Goal: Information Seeking & Learning: Learn about a topic

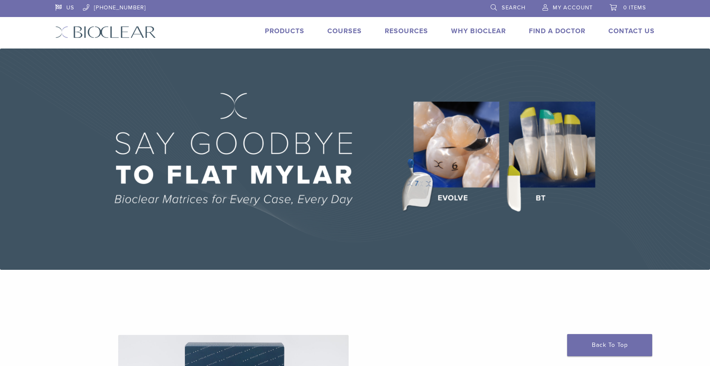
click at [281, 33] on link "Products" at bounding box center [285, 31] width 40 height 9
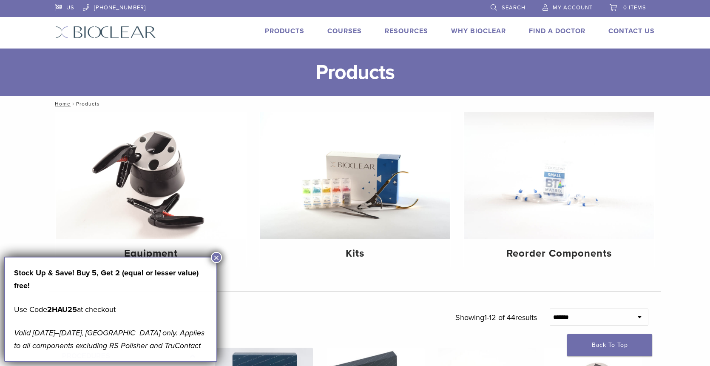
click at [276, 24] on div "US 1.855.712.5327 Search My Account 0 items Cart No products in the cart. Back …" at bounding box center [355, 24] width 612 height 48
click at [273, 30] on link "Products" at bounding box center [285, 31] width 40 height 9
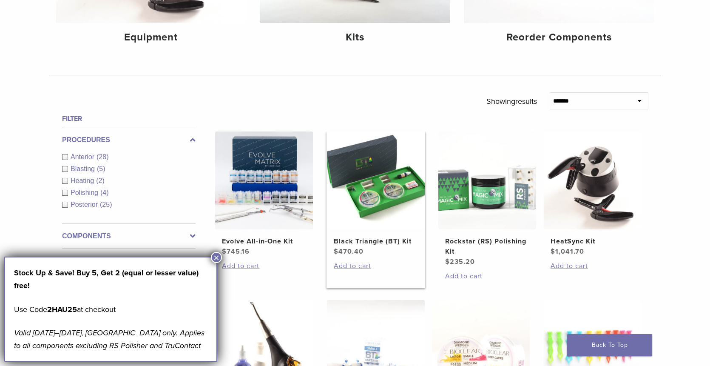
scroll to position [213, 0]
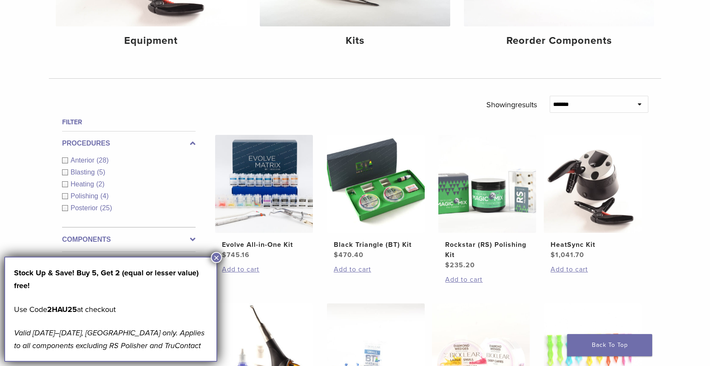
click at [220, 259] on button "×" at bounding box center [216, 257] width 11 height 11
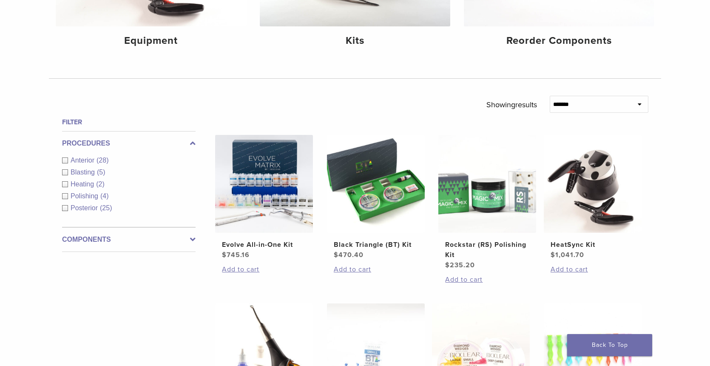
click at [113, 238] on label "Components" at bounding box center [128, 239] width 133 height 10
click at [174, 147] on label "Procedures" at bounding box center [128, 143] width 133 height 10
click at [163, 237] on label "Components" at bounding box center [128, 239] width 133 height 10
click at [150, 140] on label "Procedures" at bounding box center [128, 143] width 133 height 10
click at [138, 122] on h4 "Filter" at bounding box center [128, 122] width 133 height 10
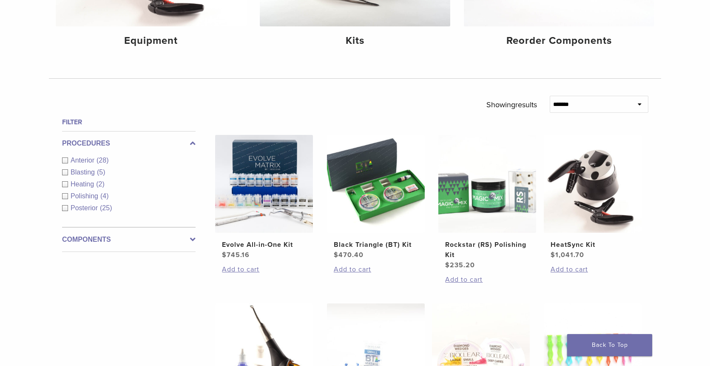
click at [94, 143] on label "Procedures" at bounding box center [128, 143] width 133 height 10
click at [162, 169] on label "Components" at bounding box center [128, 168] width 133 height 10
click at [167, 145] on label "Procedures" at bounding box center [128, 143] width 133 height 10
click at [157, 236] on label "Components" at bounding box center [128, 239] width 133 height 10
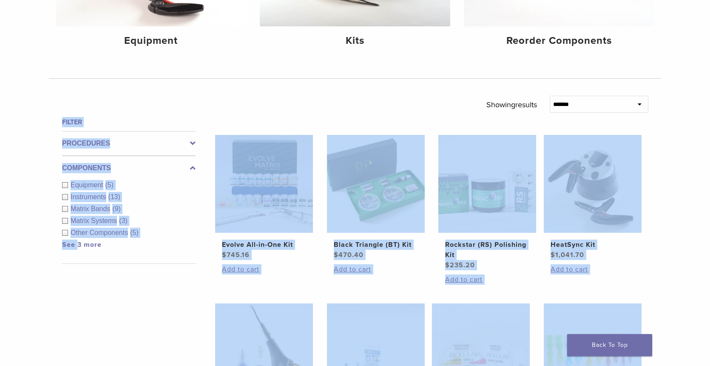
drag, startPoint x: 77, startPoint y: 244, endPoint x: 231, endPoint y: 114, distance: 202.1
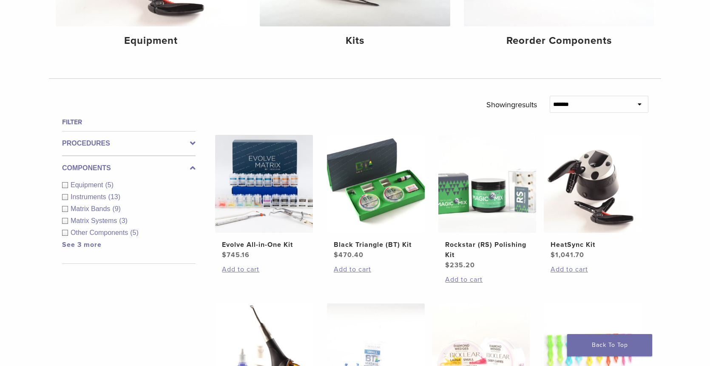
click at [234, 104] on div "**********" at bounding box center [431, 108] width 459 height 24
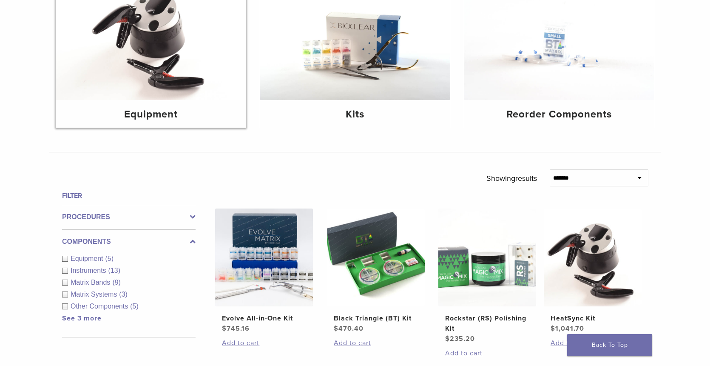
scroll to position [142, 0]
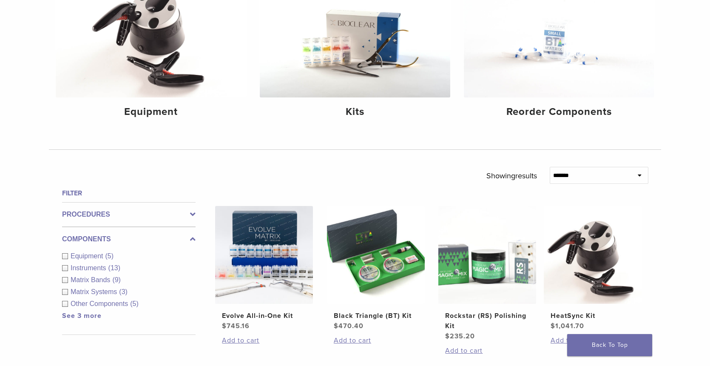
click at [125, 211] on label "Procedures" at bounding box center [128, 214] width 133 height 10
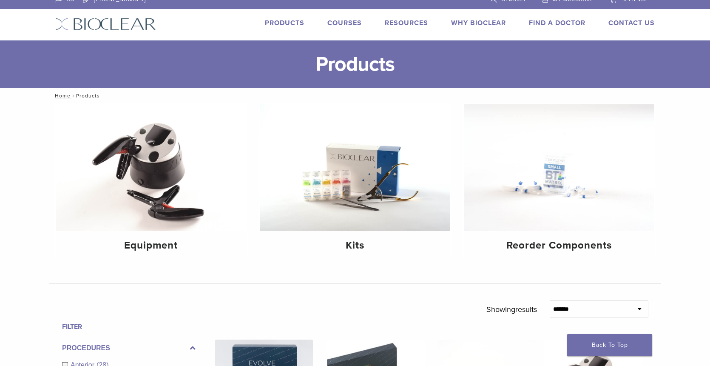
scroll to position [0, 0]
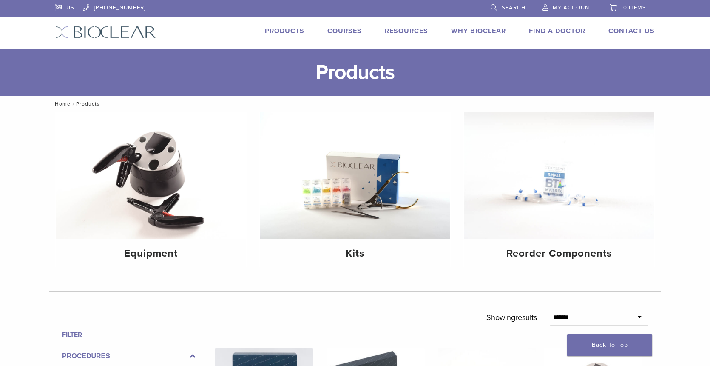
click at [287, 30] on link "Products" at bounding box center [285, 31] width 40 height 9
click at [208, 62] on h1 "Products" at bounding box center [355, 72] width 710 height 48
